Goal: Transaction & Acquisition: Purchase product/service

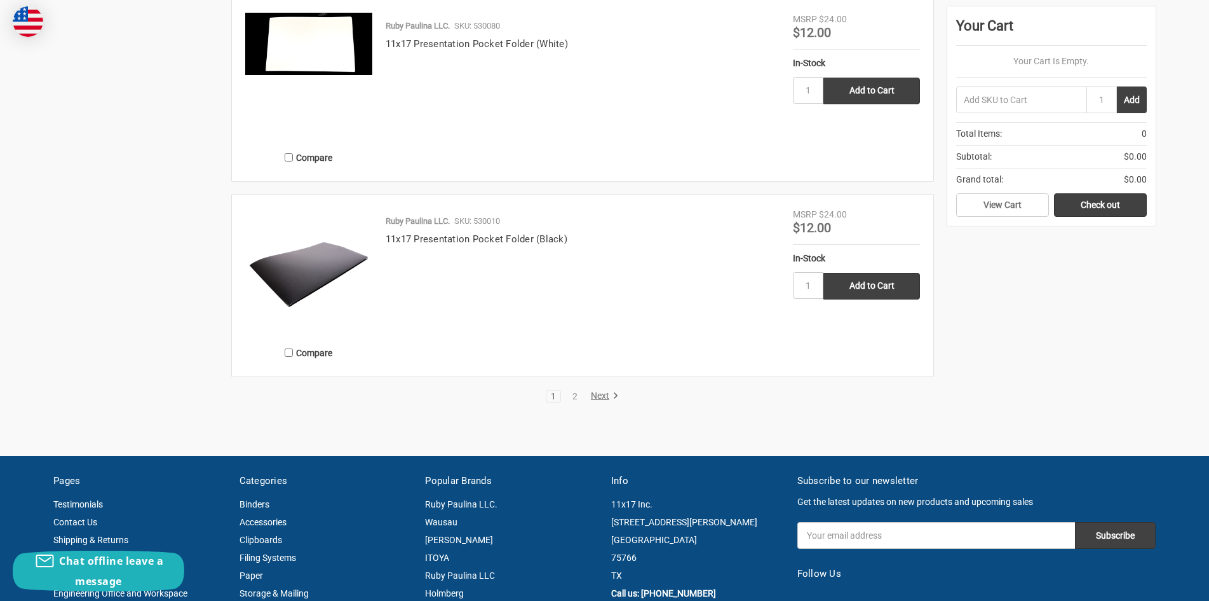
scroll to position [2415, 0]
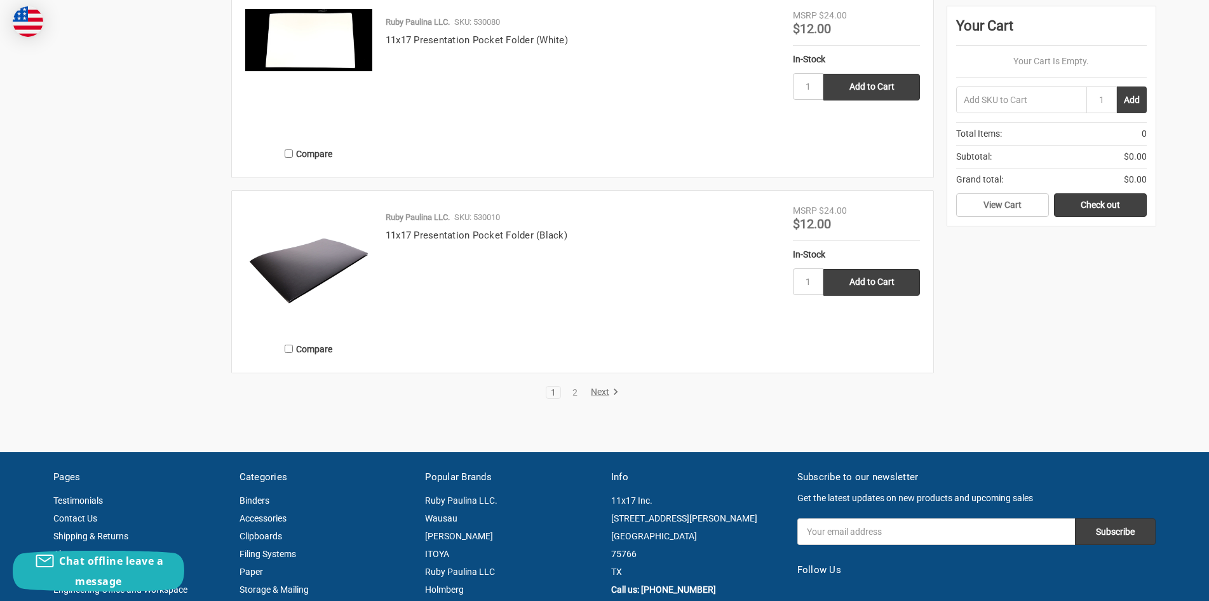
click at [327, 272] on img at bounding box center [308, 267] width 127 height 127
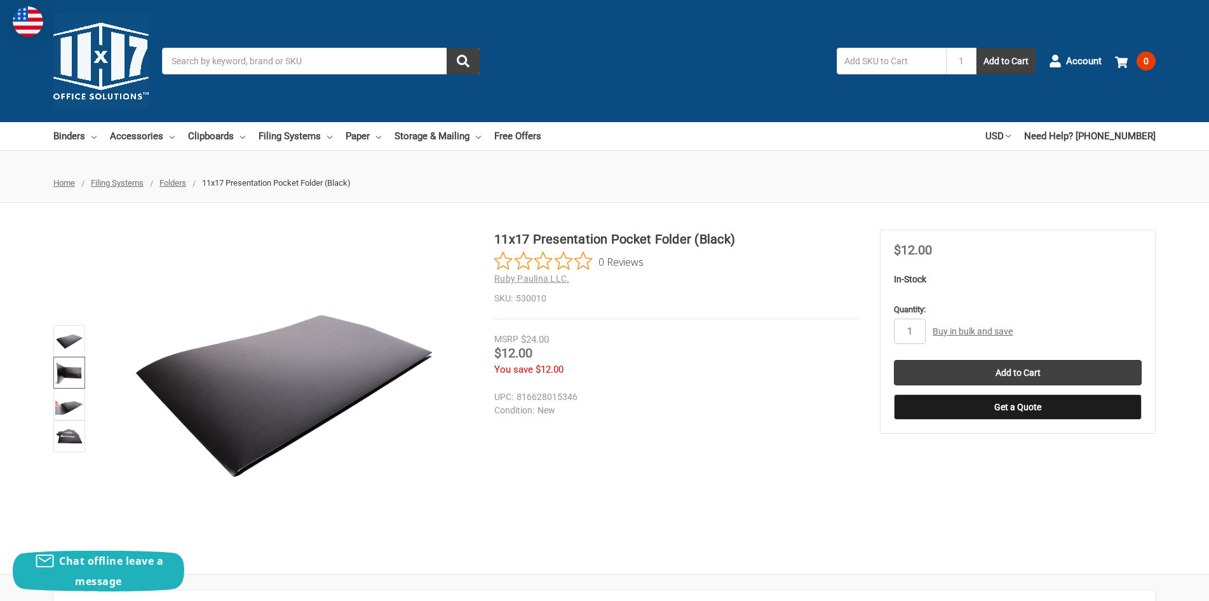
click at [59, 376] on img at bounding box center [69, 372] width 28 height 28
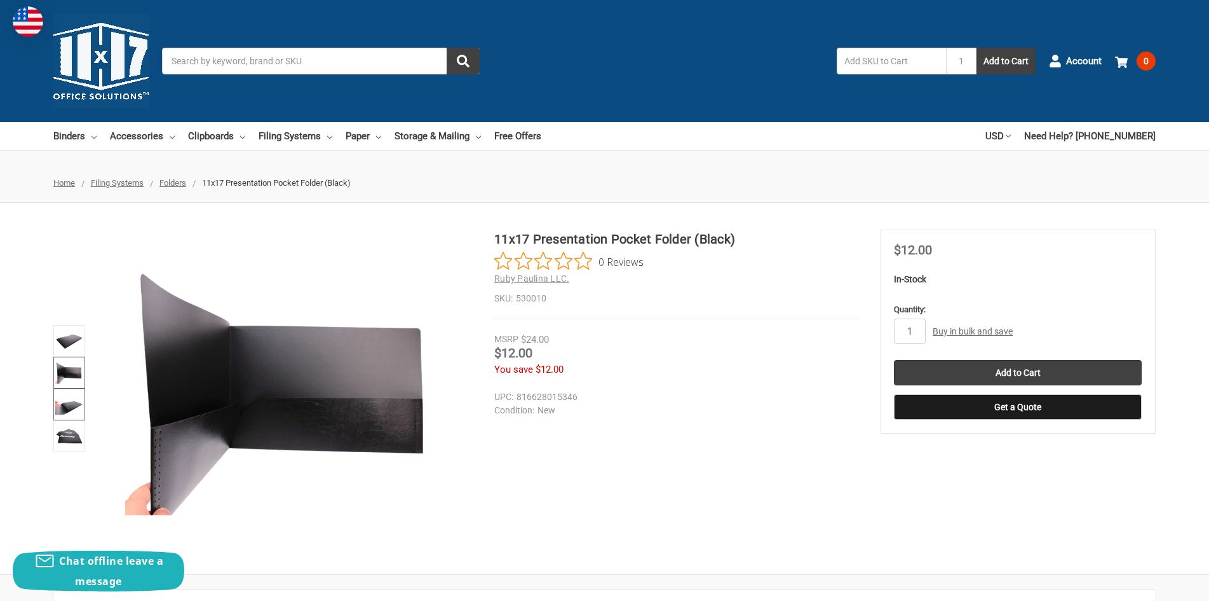
click at [71, 400] on img at bounding box center [69, 404] width 28 height 28
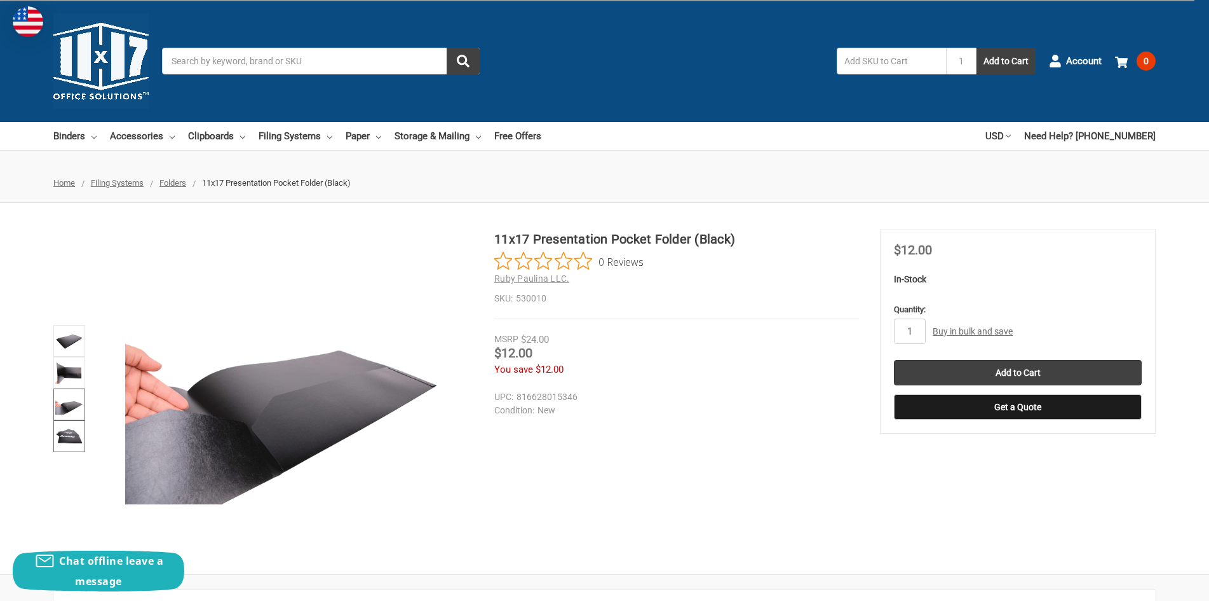
click at [79, 426] on img at bounding box center [69, 436] width 28 height 28
